Goal: Navigation & Orientation: Understand site structure

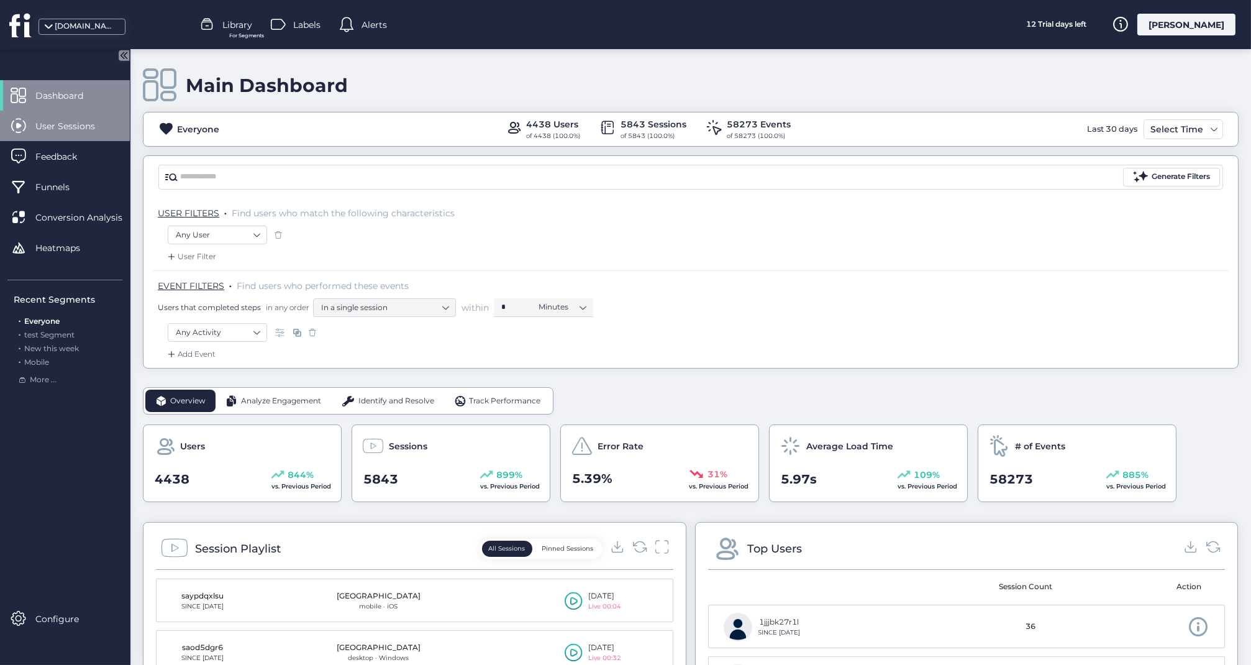
click at [73, 125] on span "User Sessions" at bounding box center [74, 126] width 78 height 14
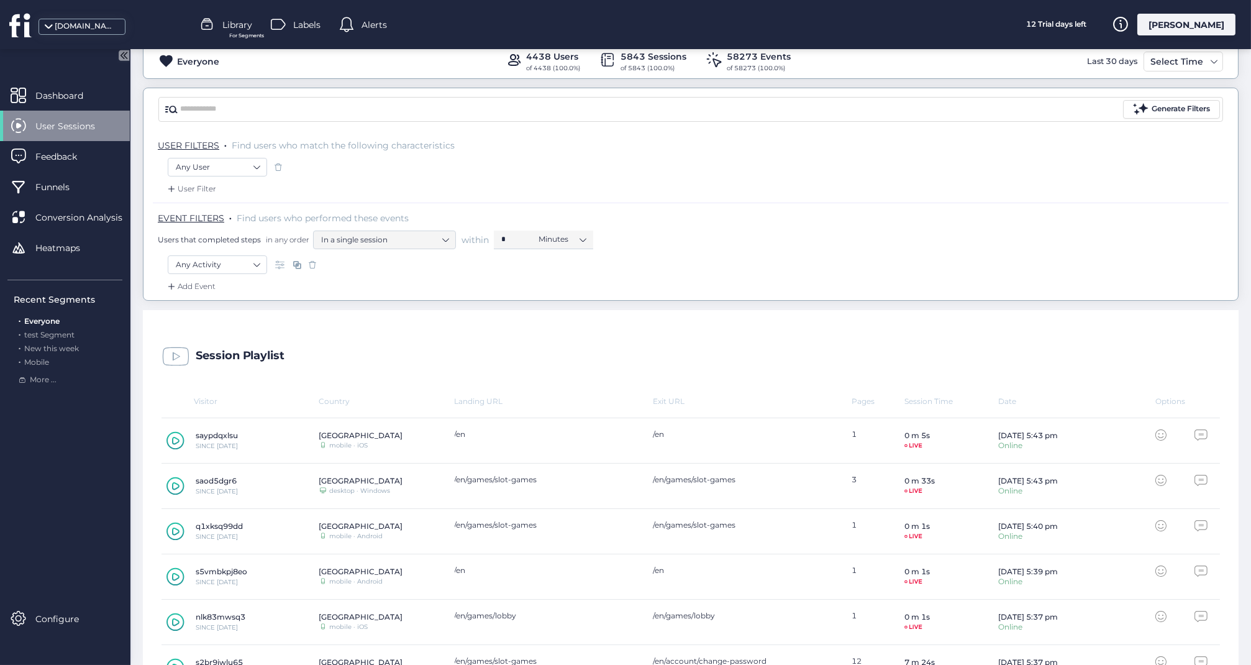
scroll to position [80, 0]
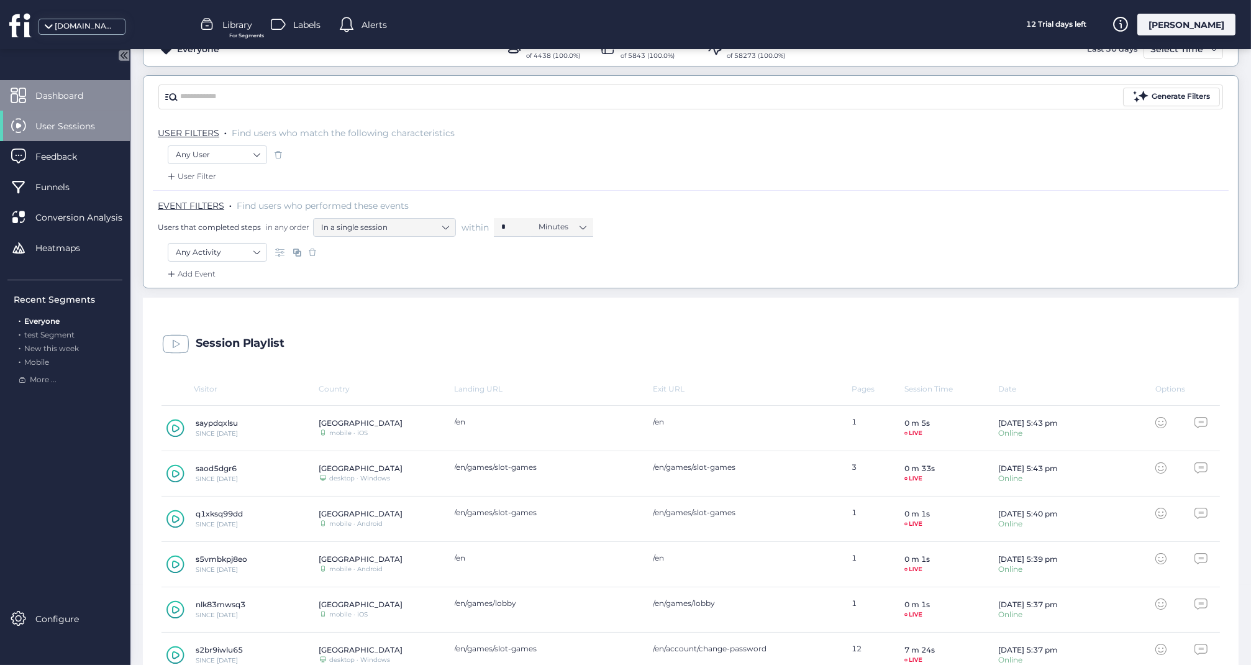
click at [79, 94] on span "Dashboard" at bounding box center [68, 96] width 66 height 14
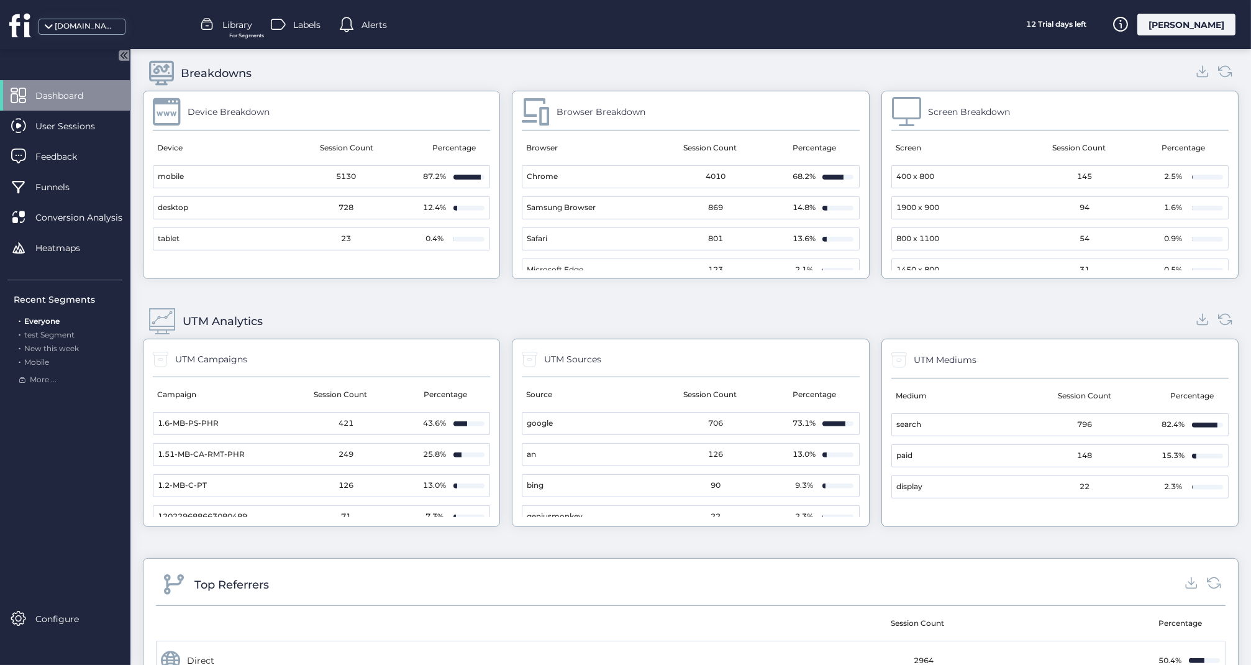
scroll to position [1210, 0]
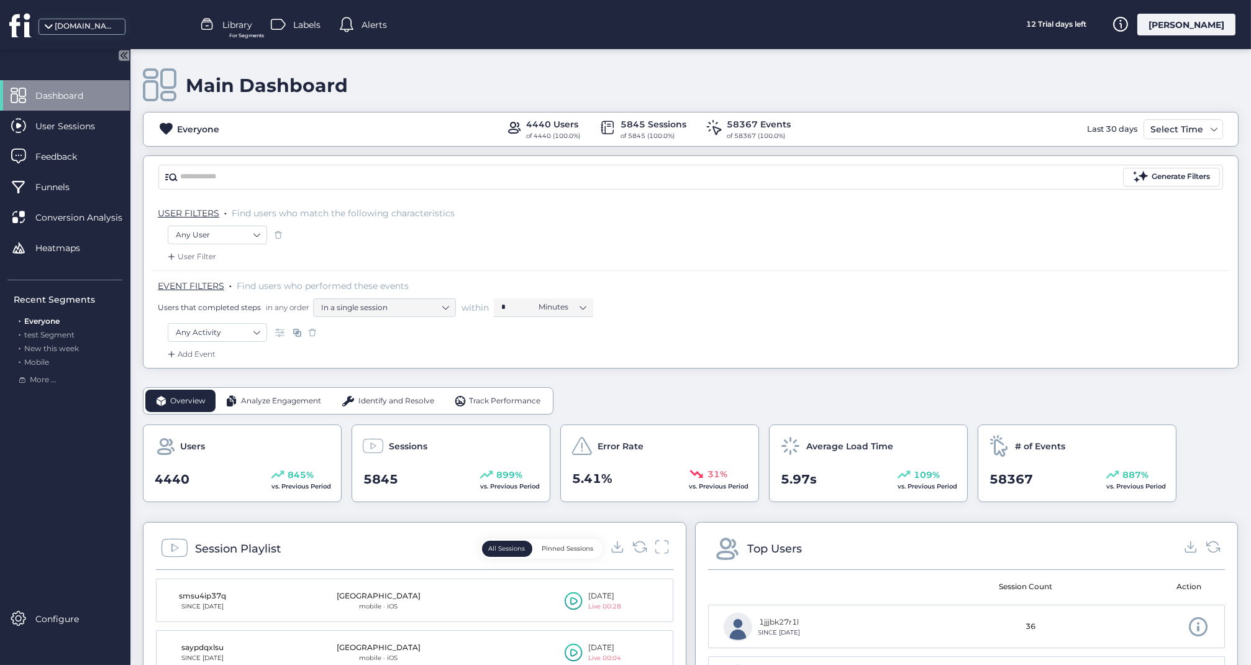
click at [84, 26] on div "[DOMAIN_NAME]" at bounding box center [86, 26] width 62 height 12
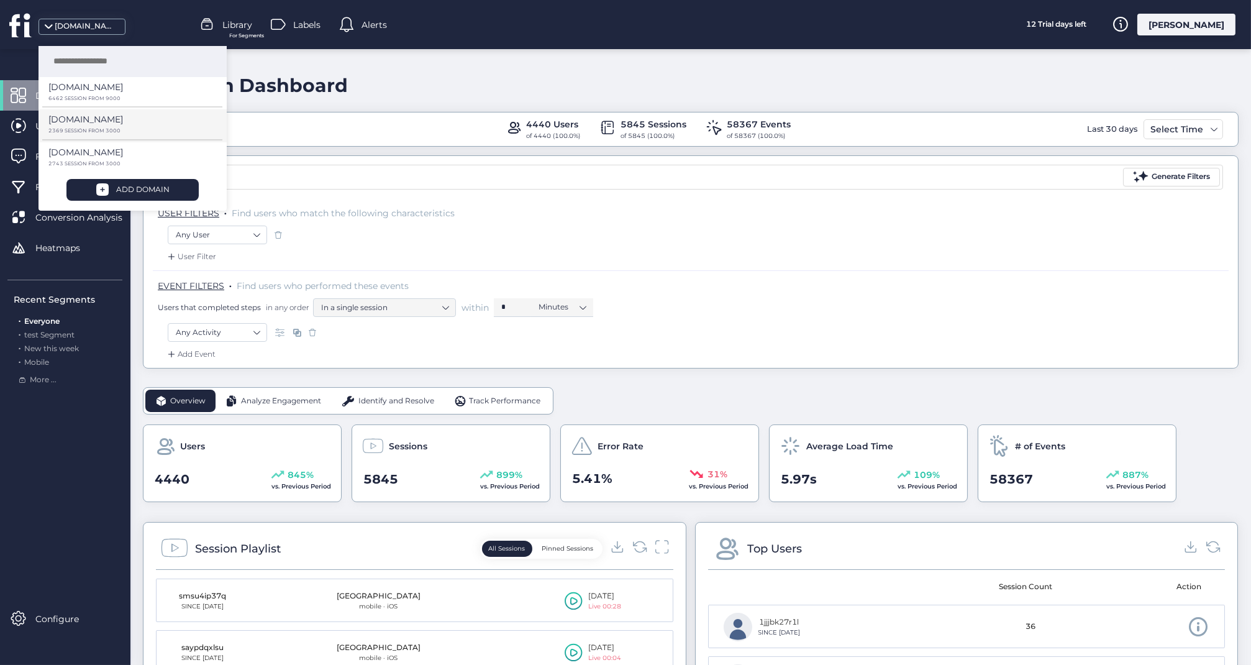
click at [79, 101] on p "2369 SESSION FROM 3000" at bounding box center [127, 99] width 158 height 6
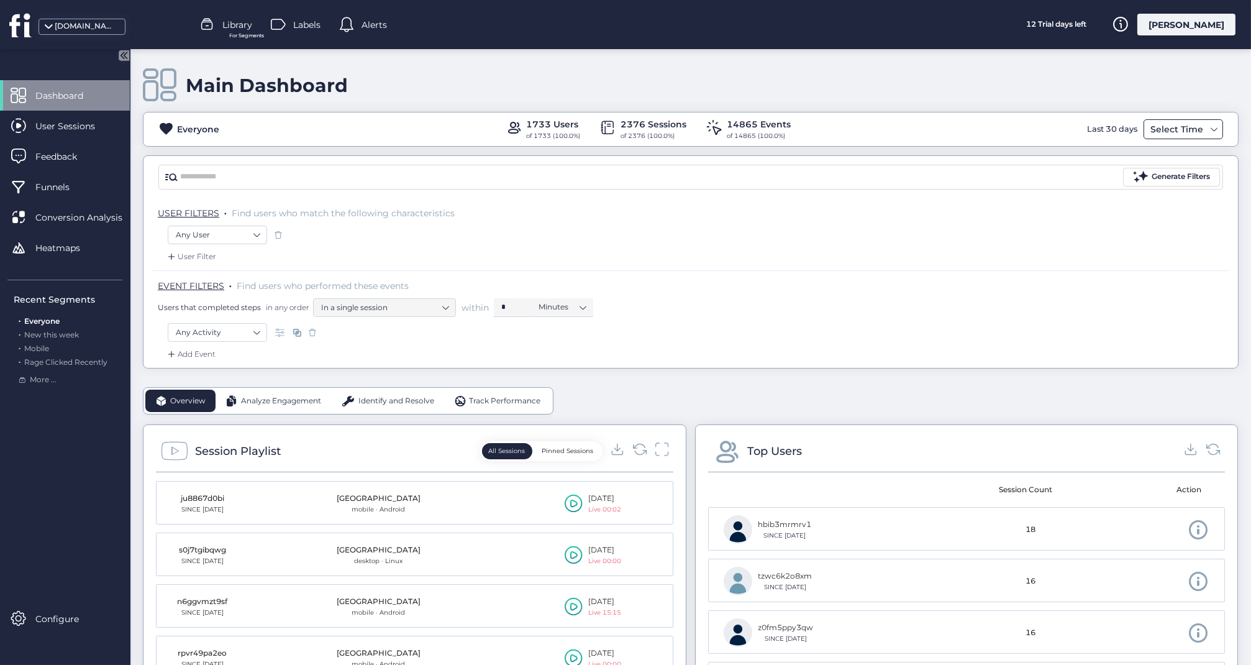
click at [1213, 130] on span at bounding box center [1214, 129] width 10 height 10
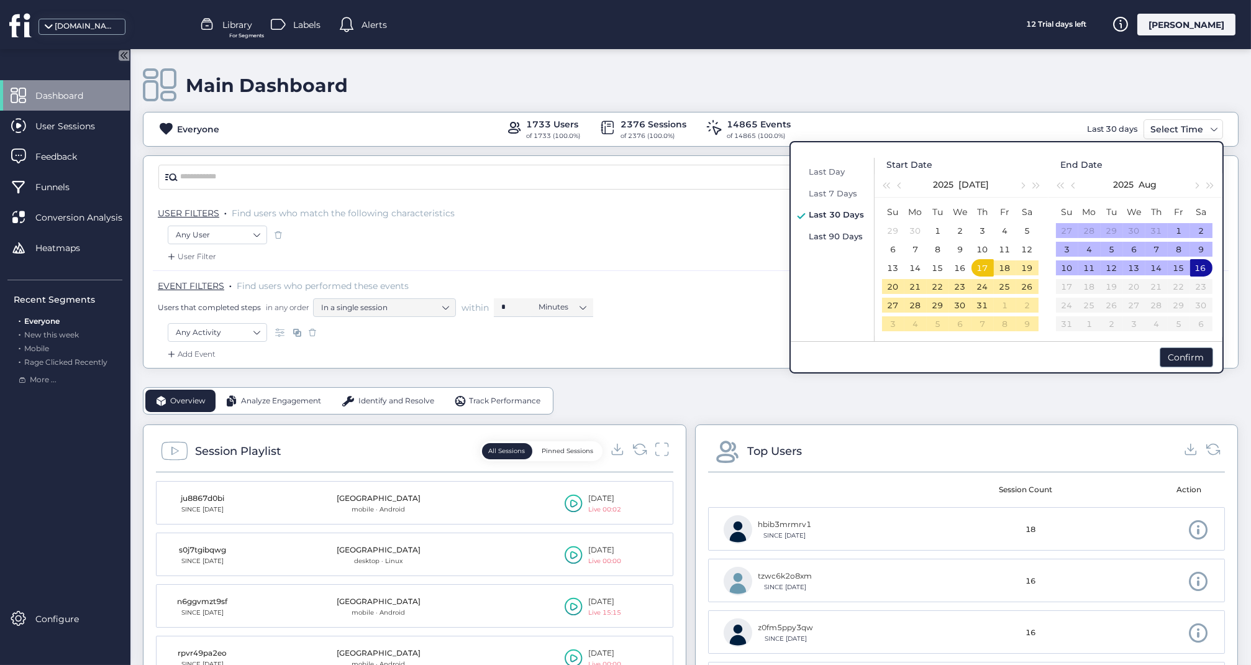
click at [831, 237] on span "Last 90 Days" at bounding box center [836, 236] width 54 height 10
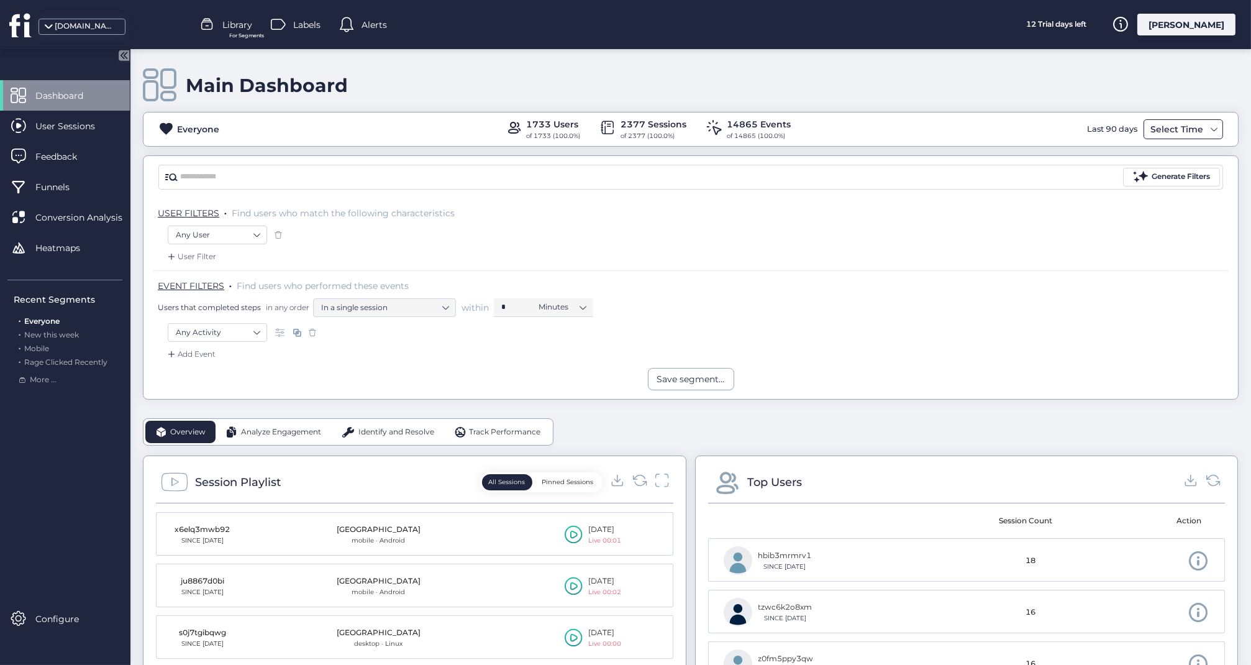
click at [1215, 125] on span at bounding box center [1214, 129] width 10 height 10
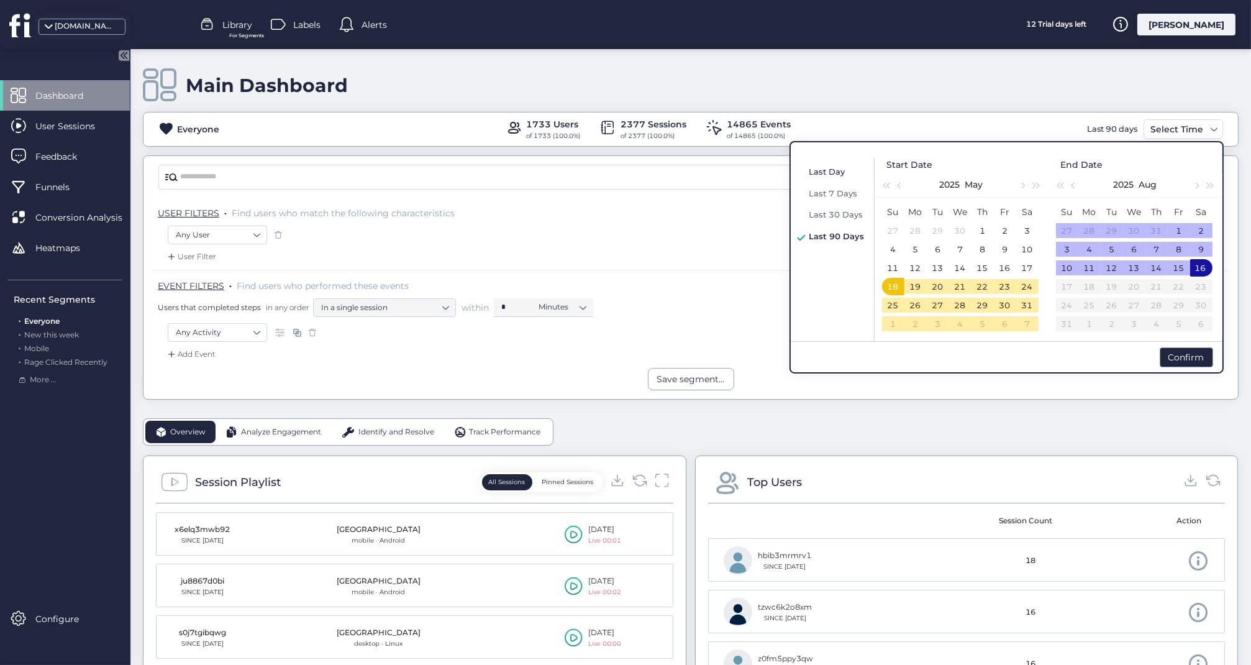
click at [822, 171] on span "Last Day" at bounding box center [827, 171] width 36 height 10
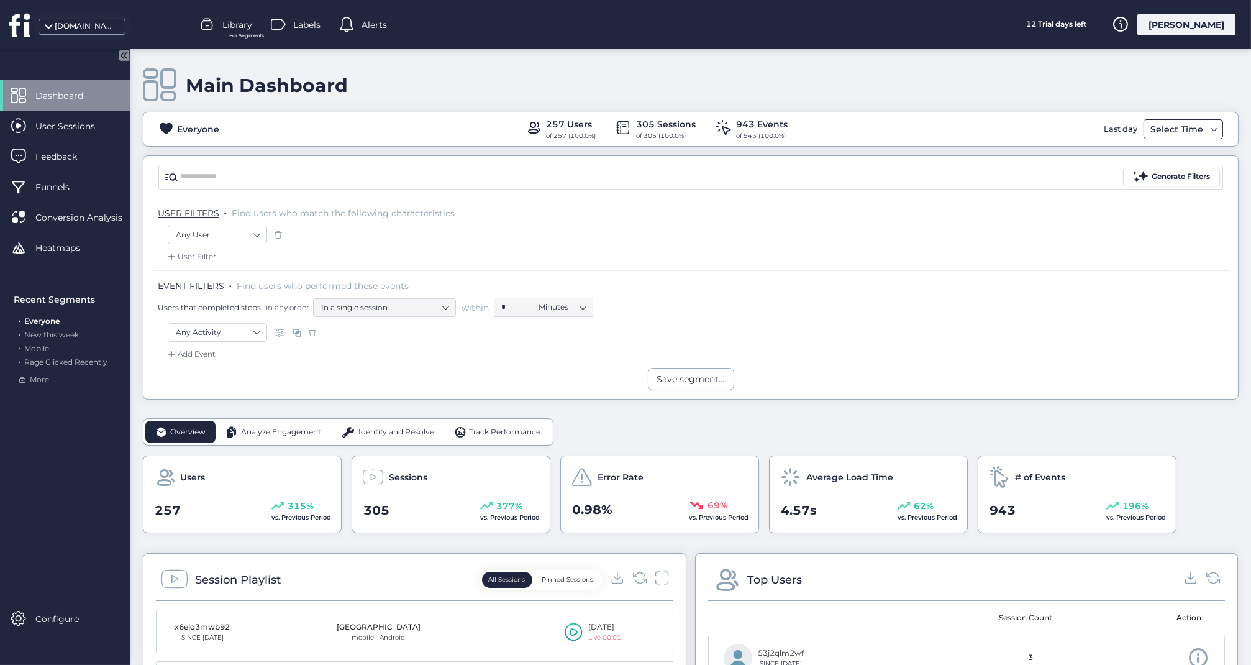
click at [1217, 129] on span at bounding box center [1214, 129] width 10 height 10
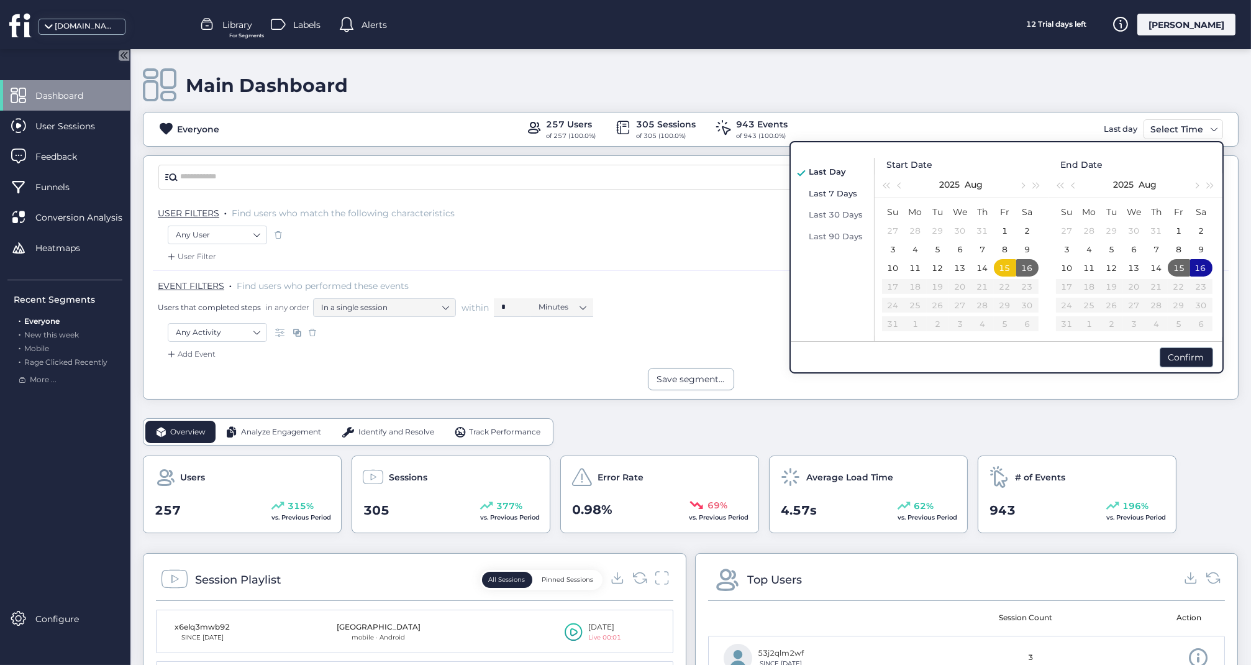
click at [827, 188] on span "Last 7 Days" at bounding box center [833, 193] width 48 height 10
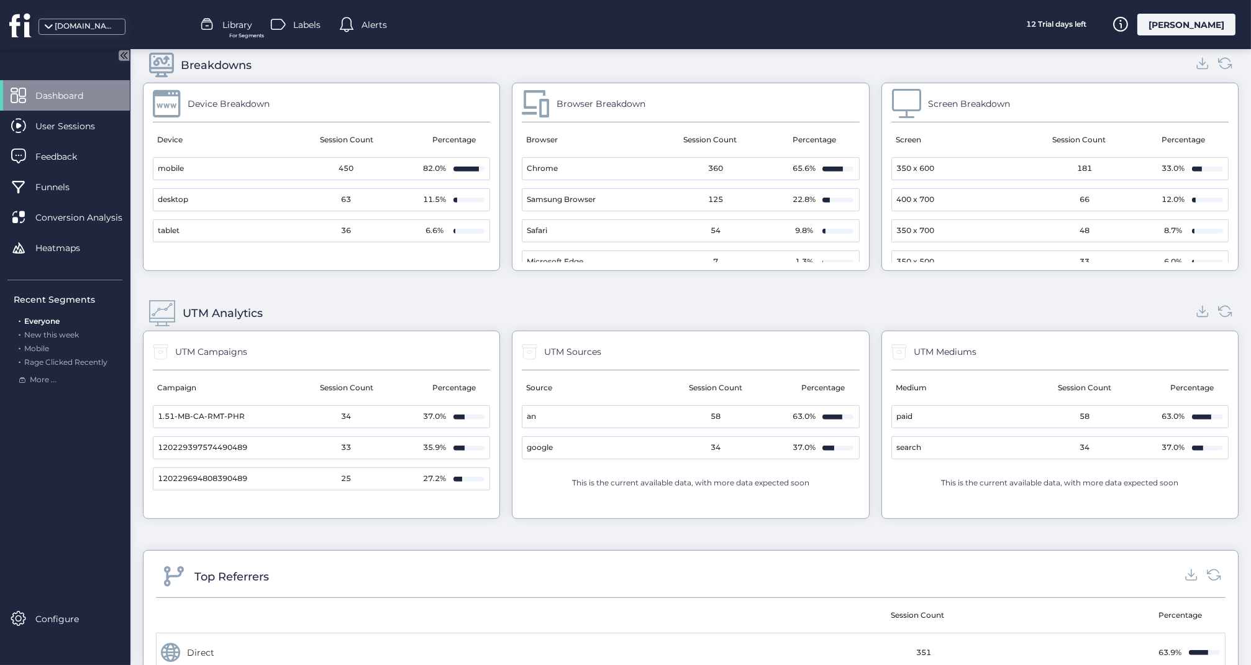
scroll to position [1240, 0]
